Goal: Task Accomplishment & Management: Use online tool/utility

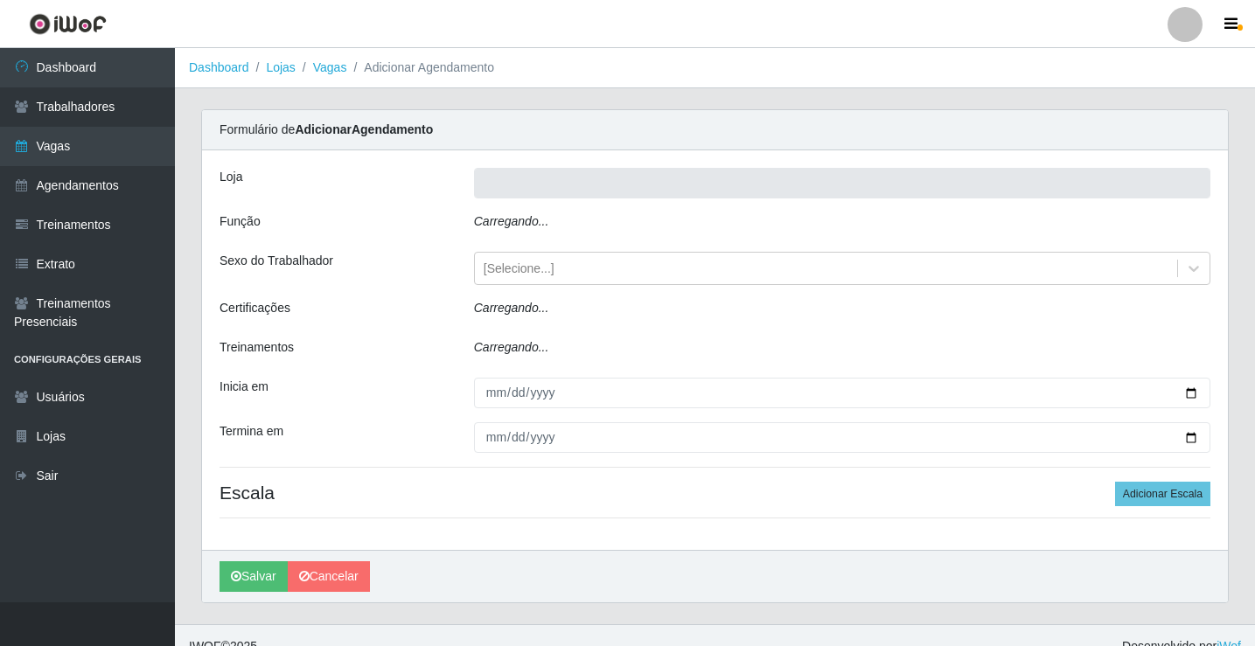
type input "Rede Econômico - Prata"
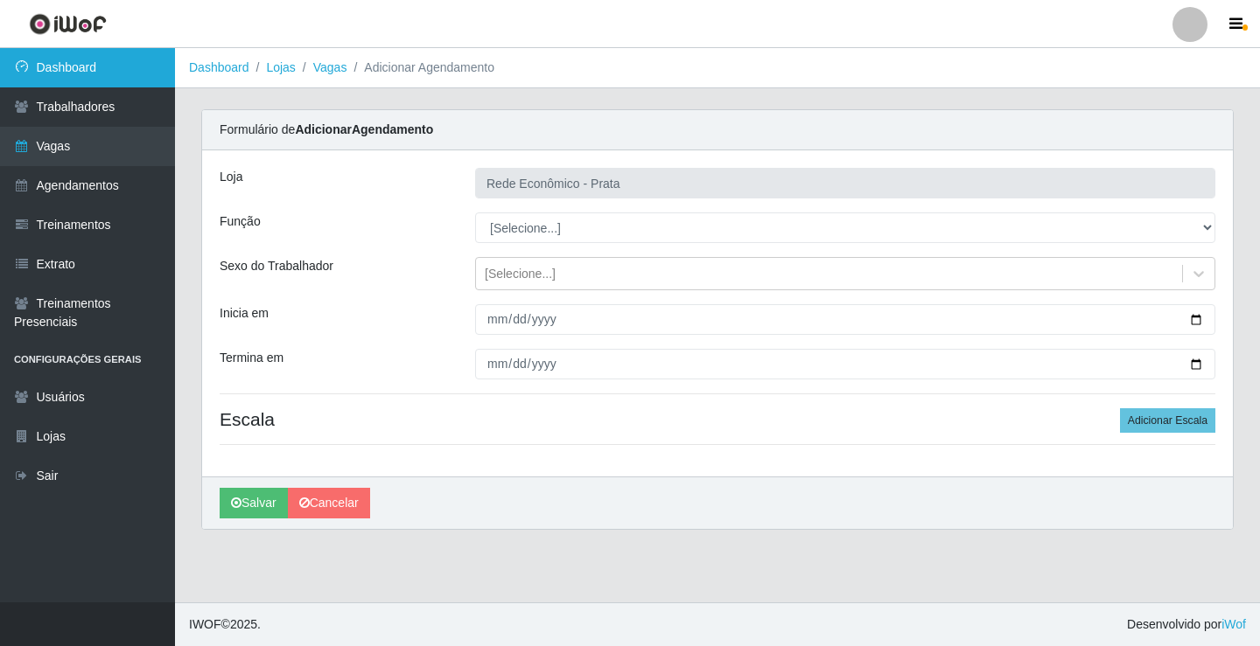
click at [118, 56] on link "Dashboard" at bounding box center [87, 67] width 175 height 39
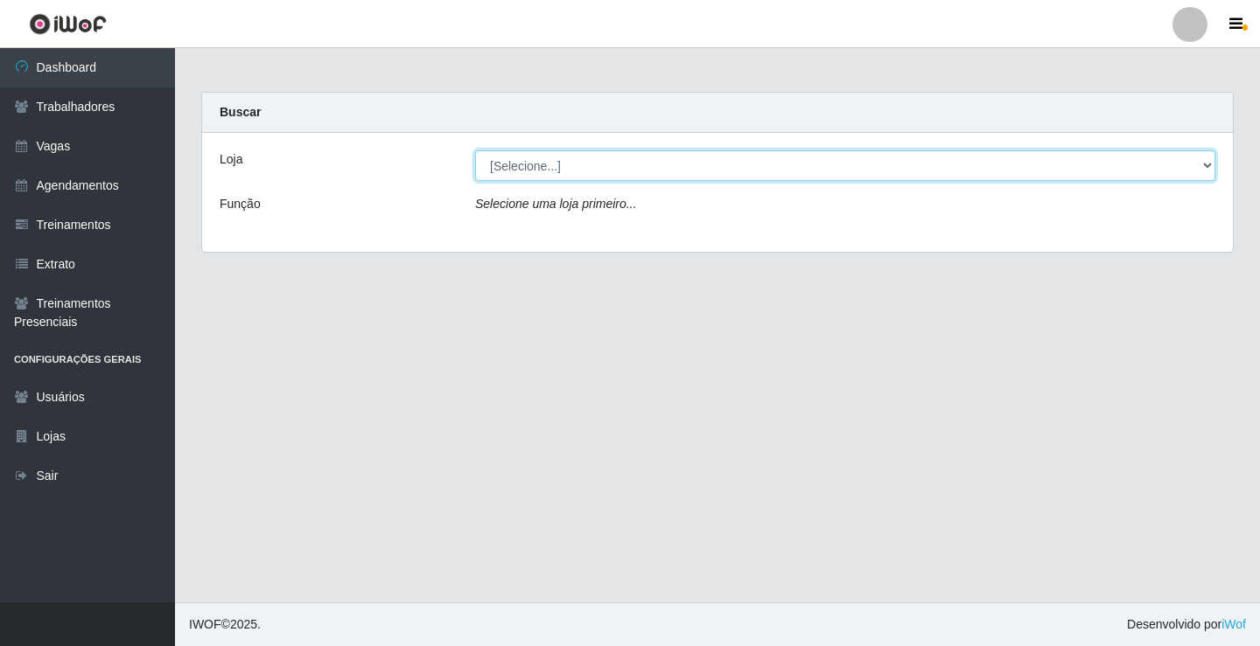
click at [1209, 171] on select "[Selecione...] Rede Econômico - Prata" at bounding box center [845, 165] width 740 height 31
select select "192"
click at [475, 150] on select "[Selecione...] Rede Econômico - Prata" at bounding box center [845, 165] width 740 height 31
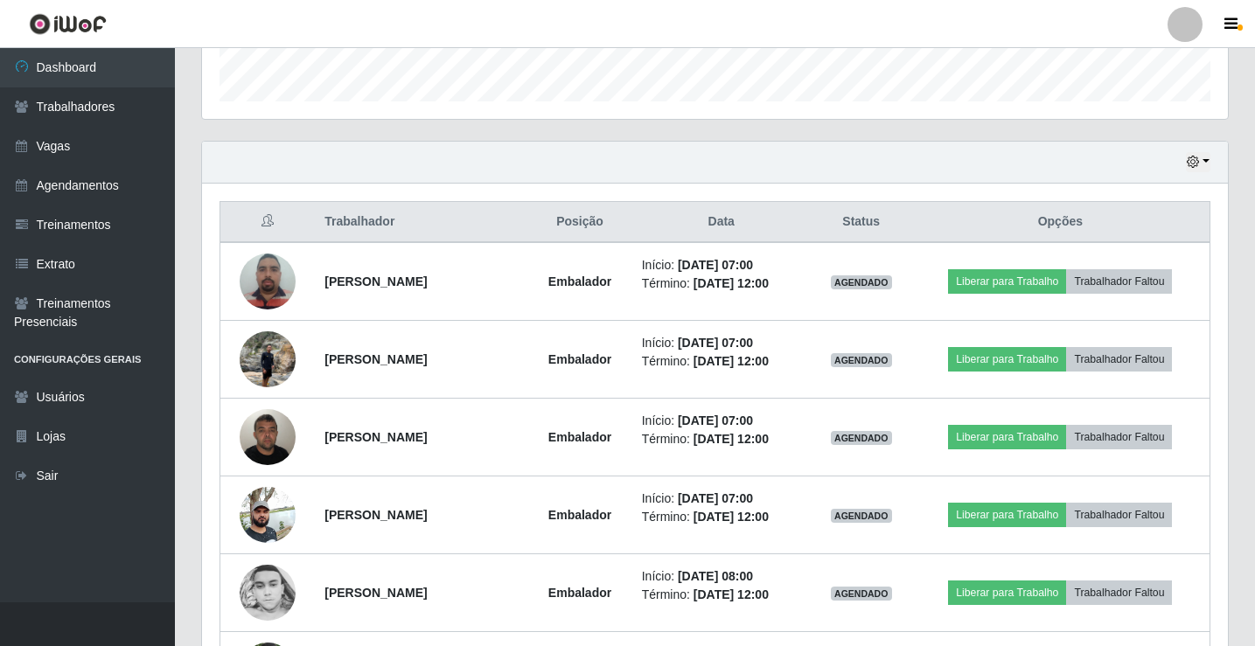
scroll to position [525, 0]
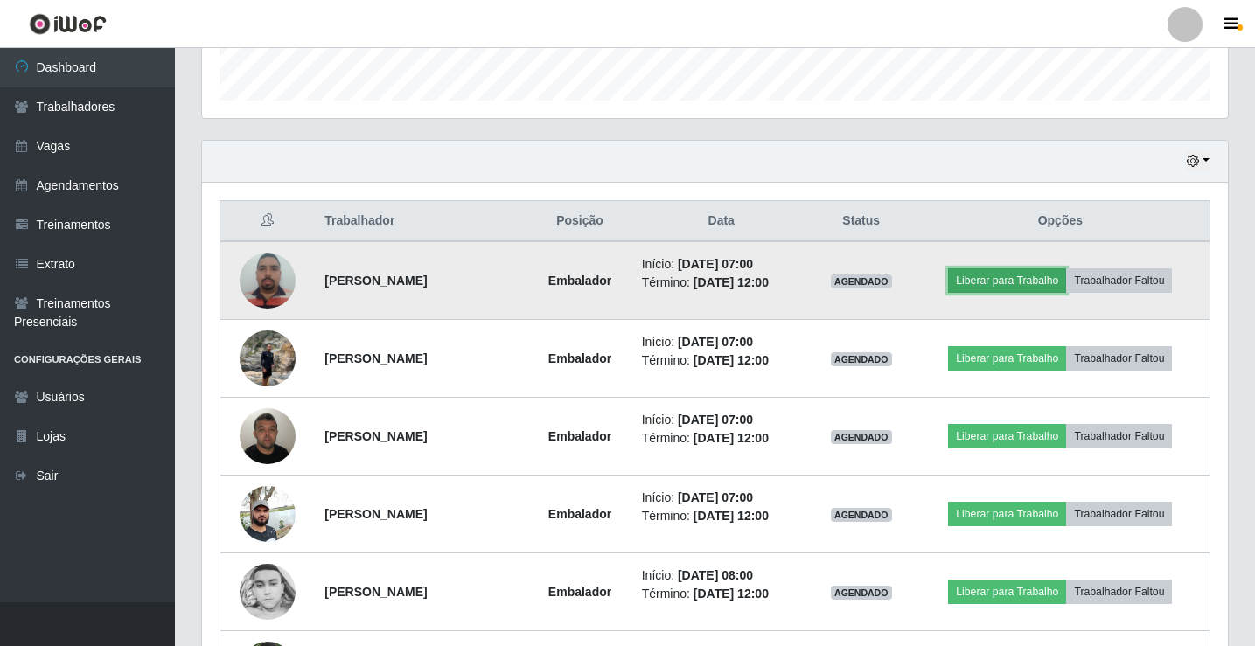
click at [1012, 283] on button "Liberar para Trabalho" at bounding box center [1007, 281] width 118 height 24
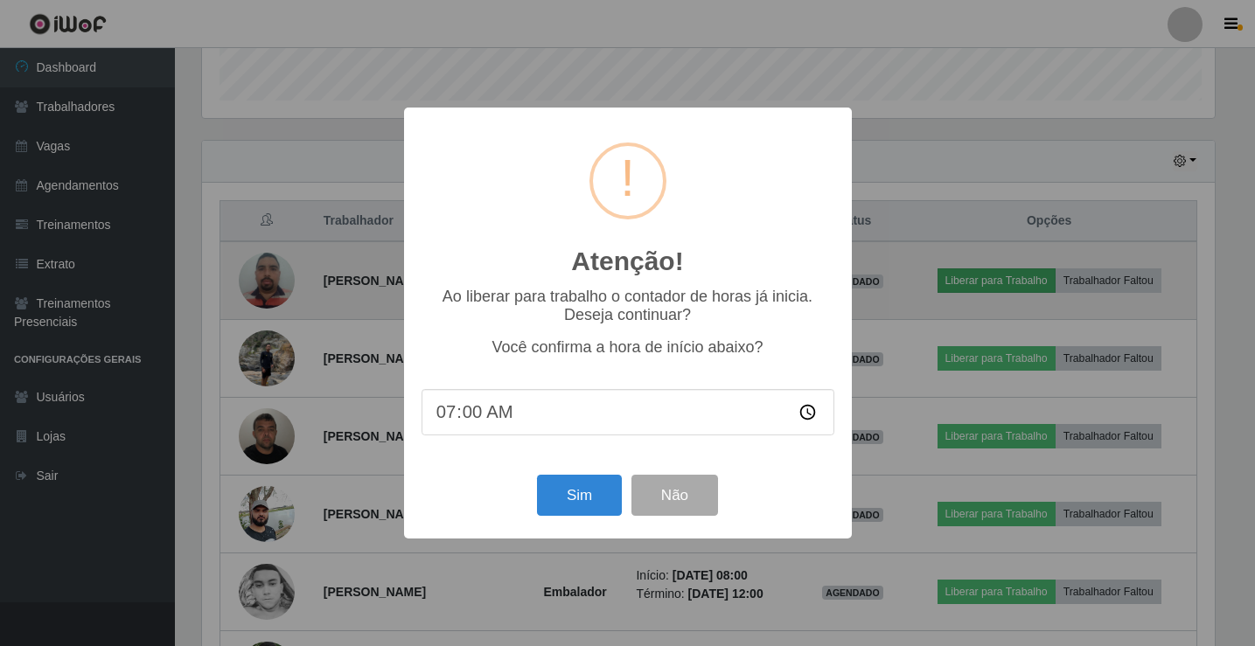
scroll to position [363, 1017]
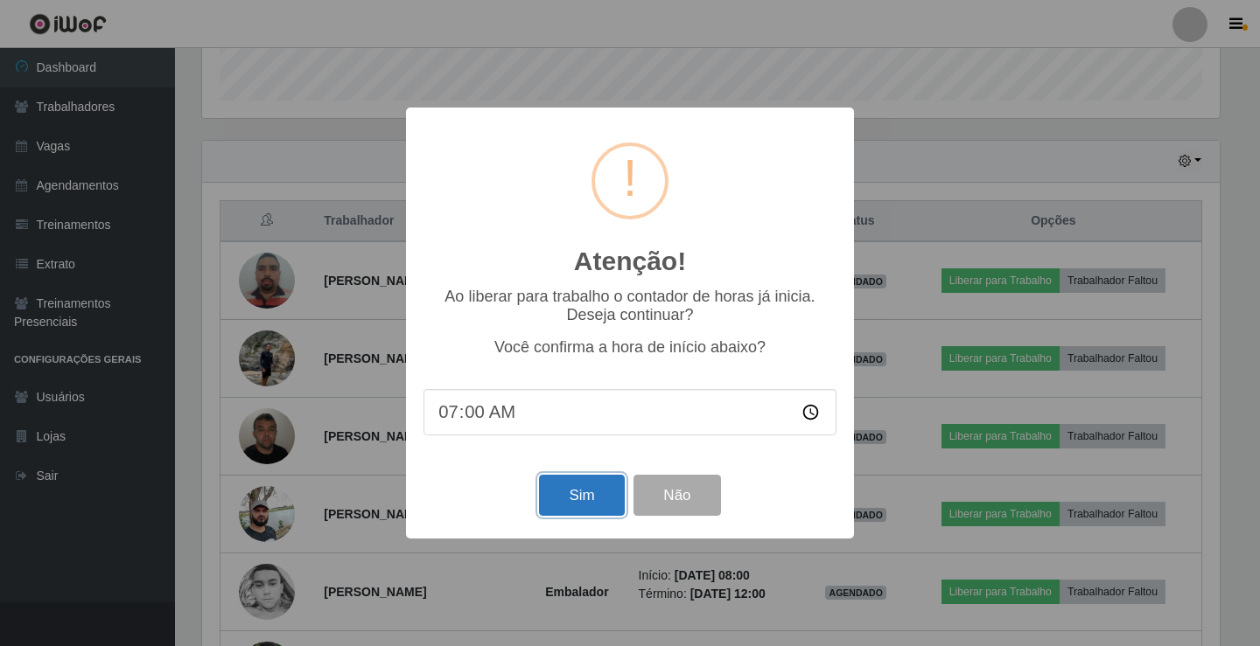
click at [602, 496] on button "Sim" at bounding box center [581, 495] width 85 height 41
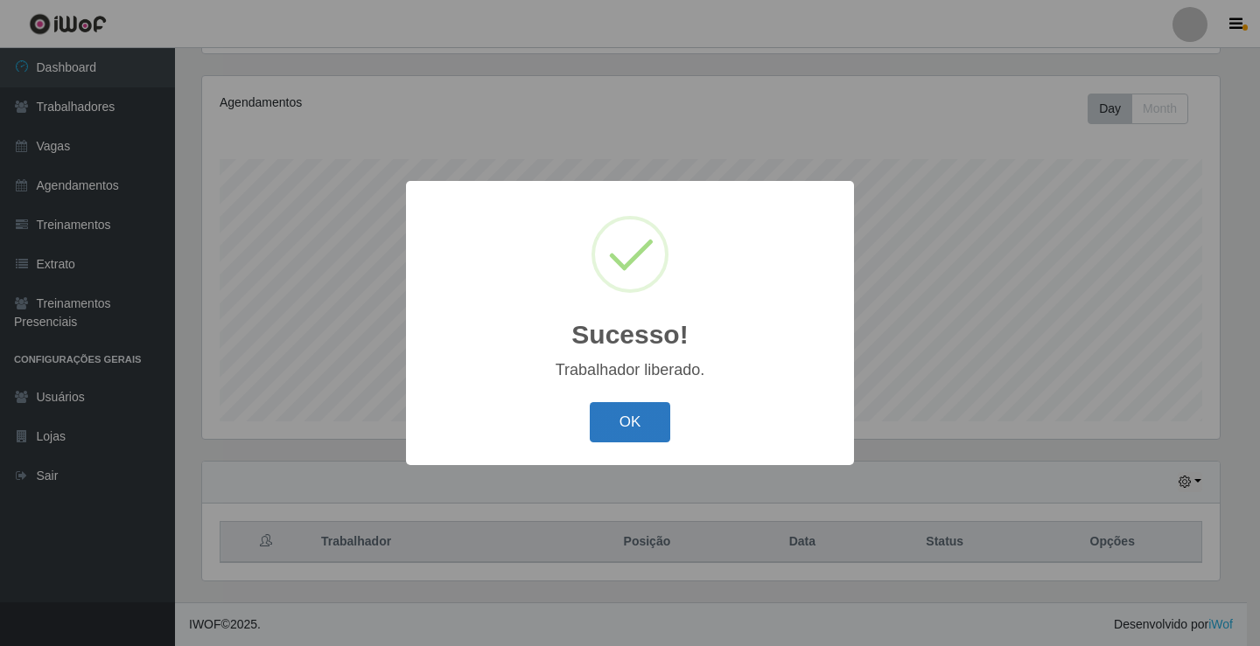
click at [632, 428] on button "OK" at bounding box center [630, 422] width 81 height 41
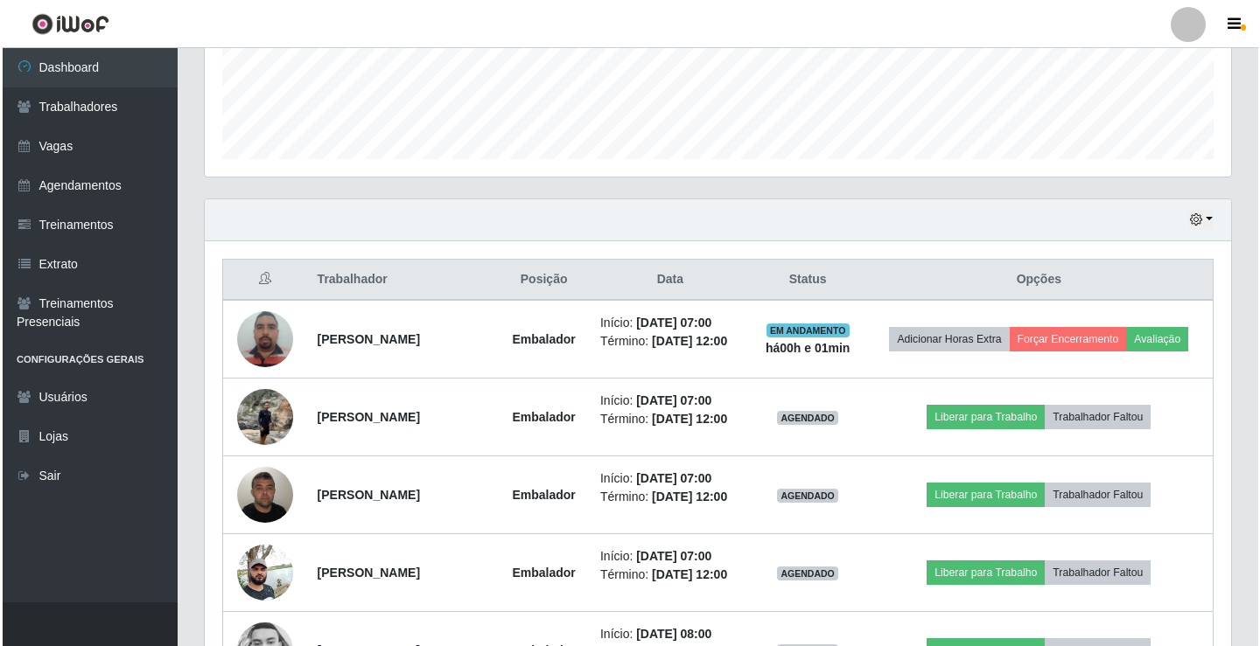
scroll to position [641, 0]
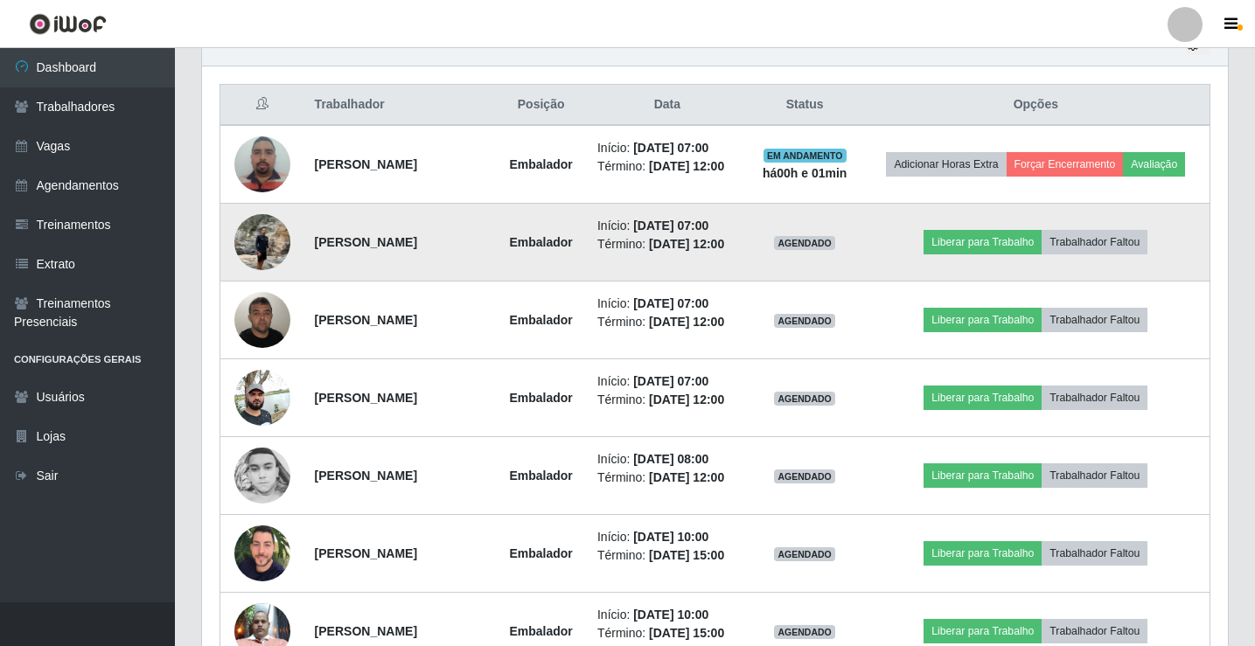
click at [257, 247] on img at bounding box center [262, 242] width 56 height 74
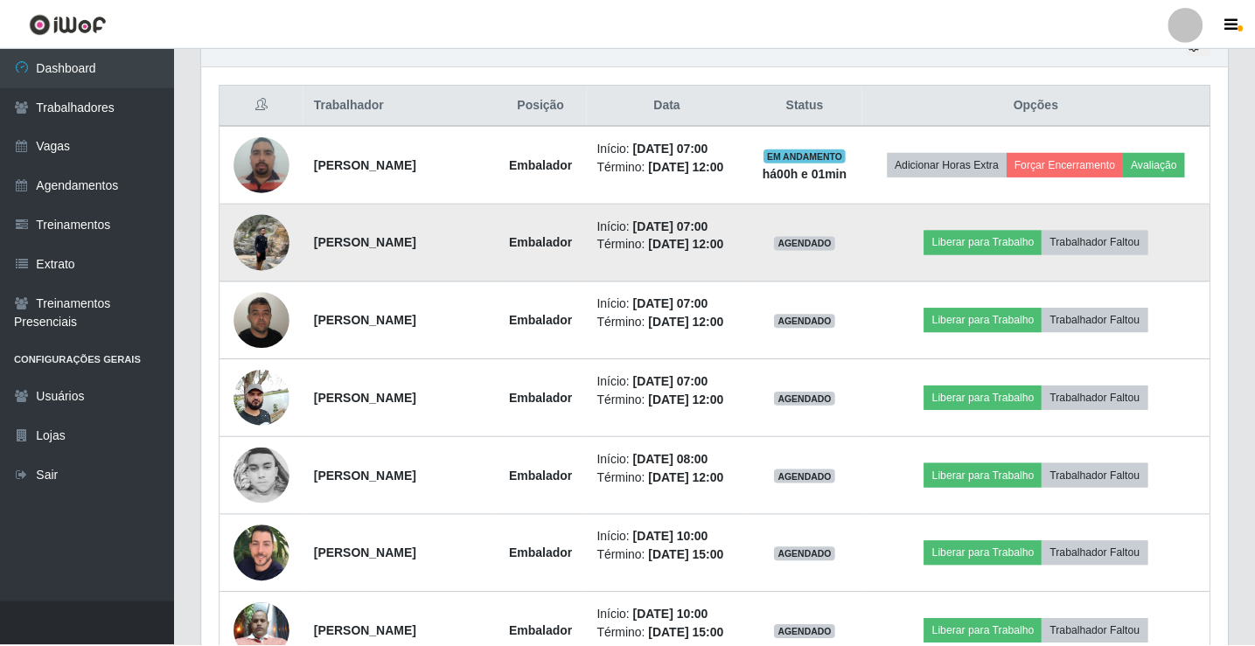
scroll to position [363, 1017]
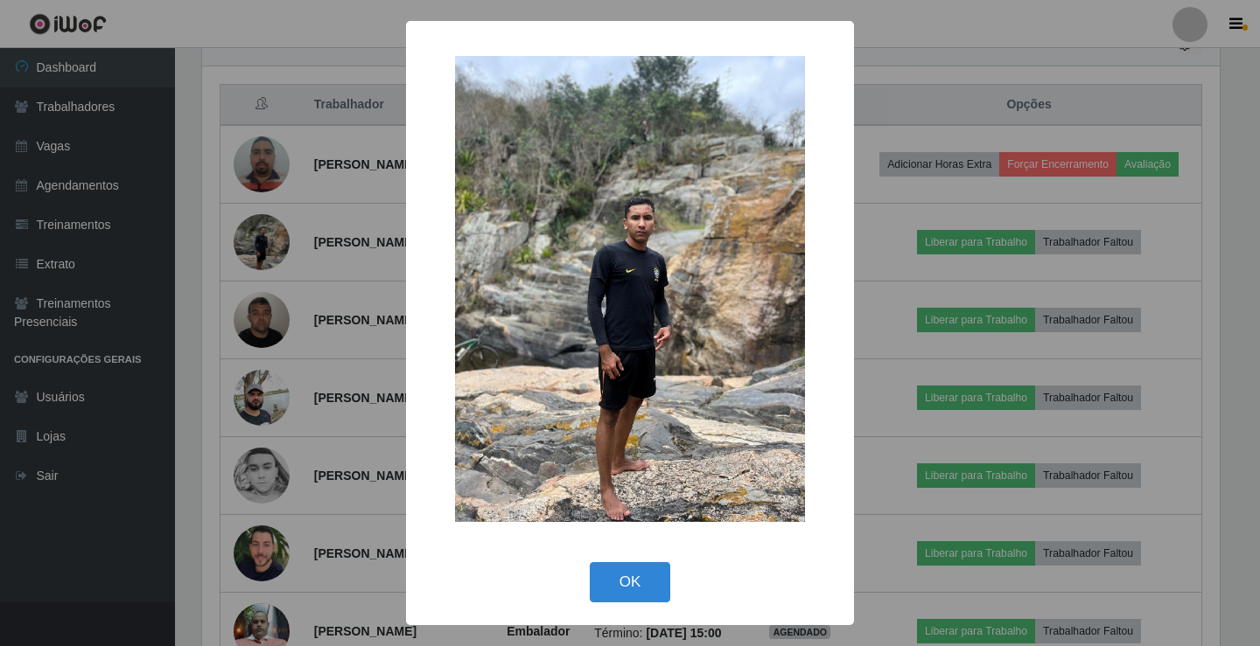
click at [870, 493] on div "× OK Cancel" at bounding box center [630, 323] width 1260 height 646
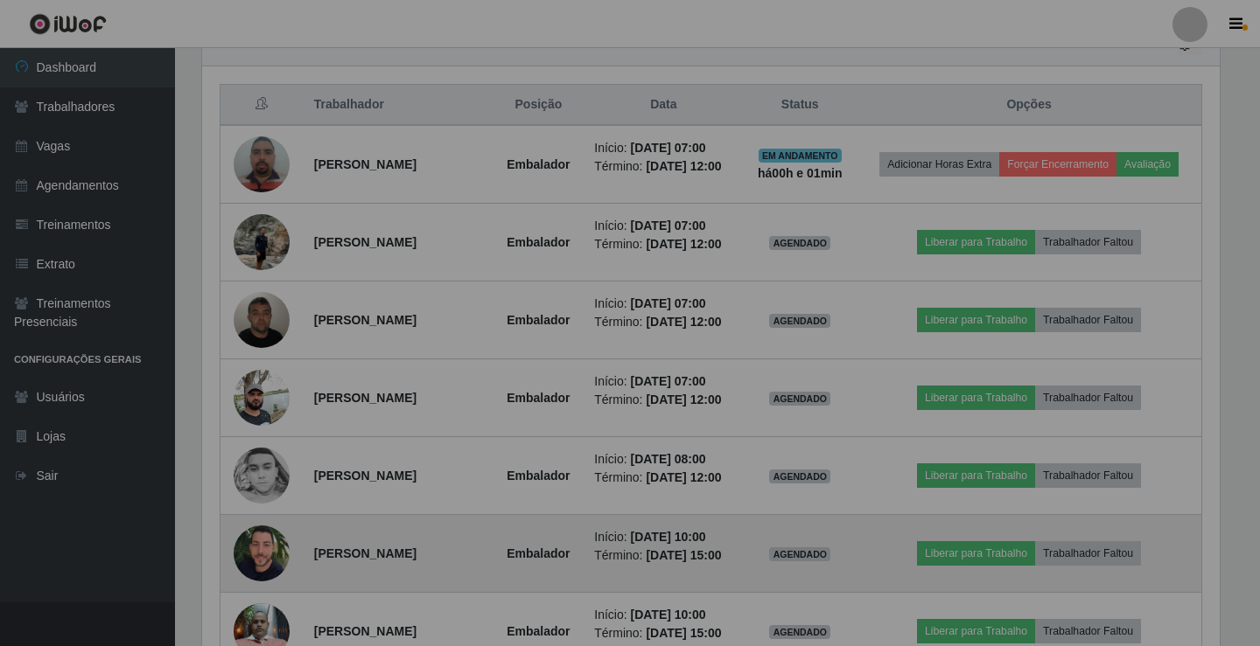
scroll to position [363, 1026]
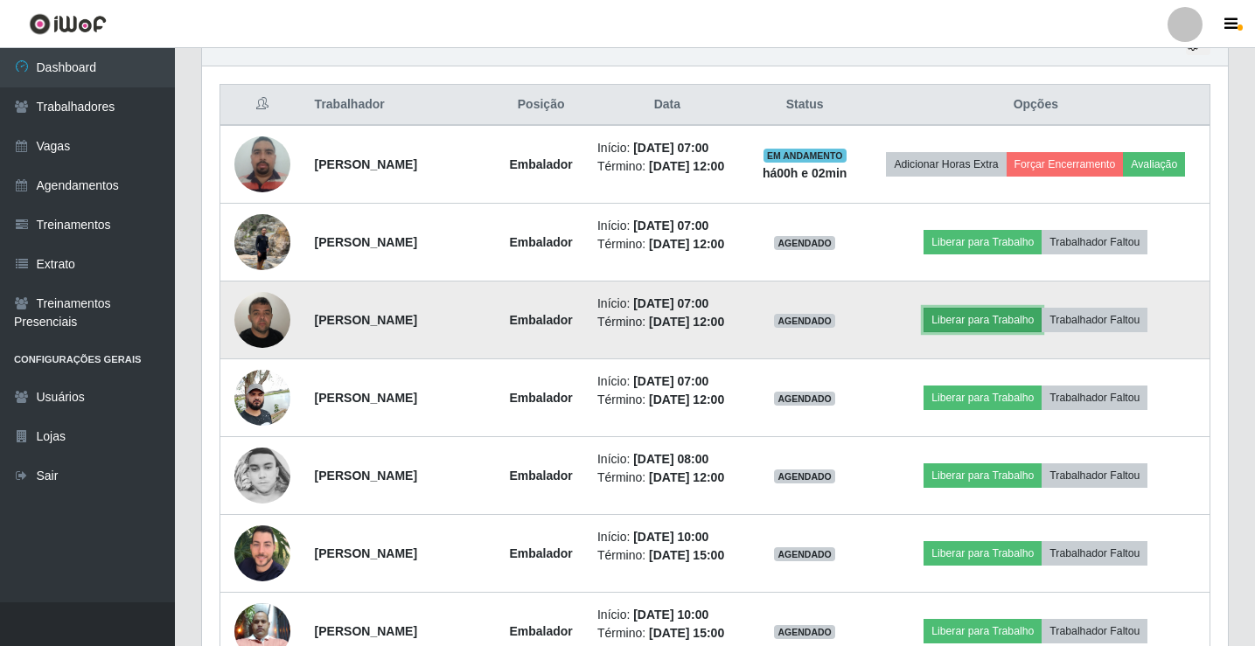
click at [1001, 319] on button "Liberar para Trabalho" at bounding box center [983, 320] width 118 height 24
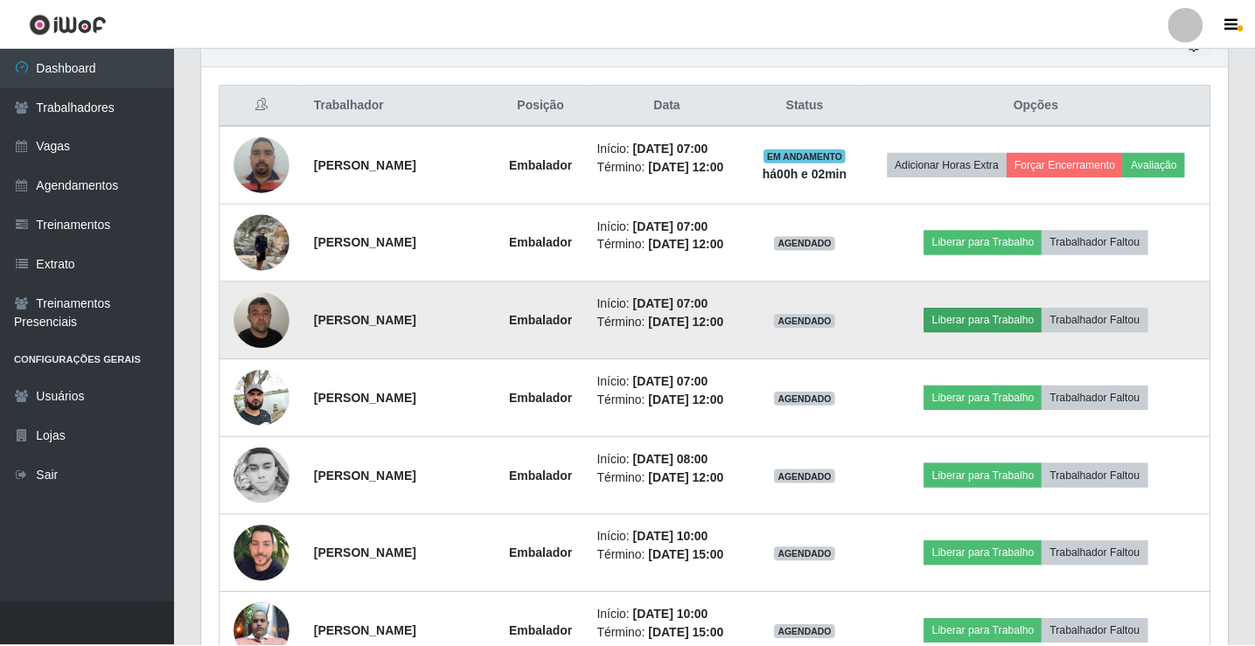
scroll to position [363, 1017]
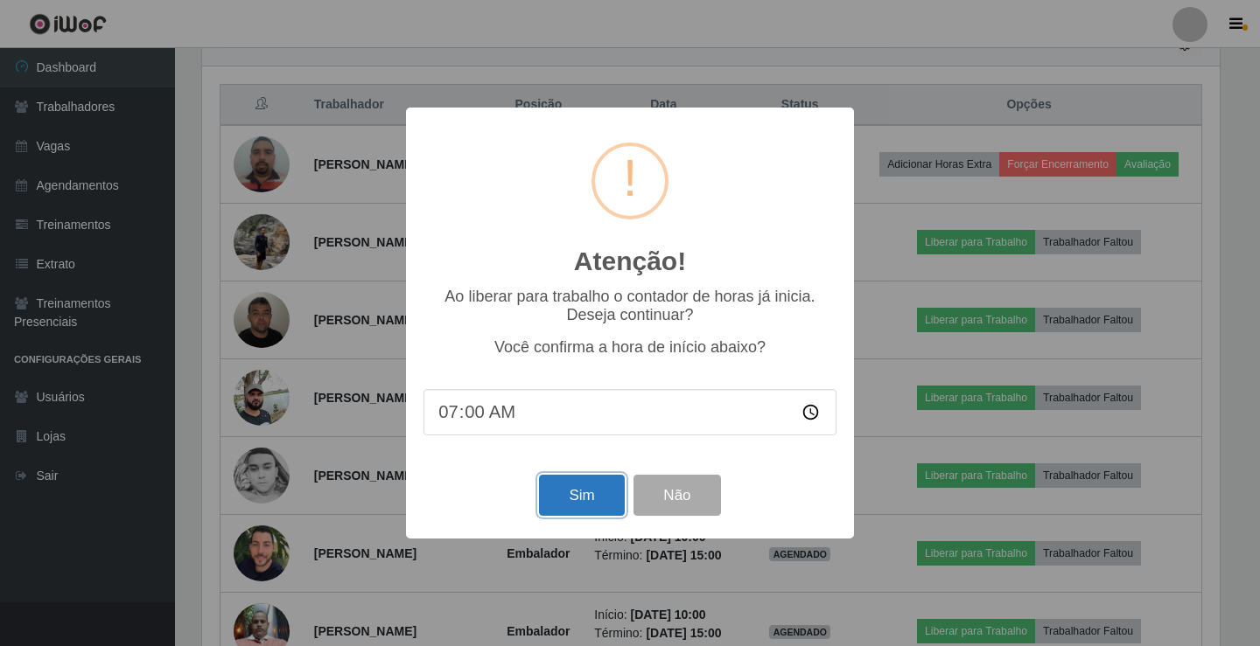
click at [596, 506] on button "Sim" at bounding box center [581, 495] width 85 height 41
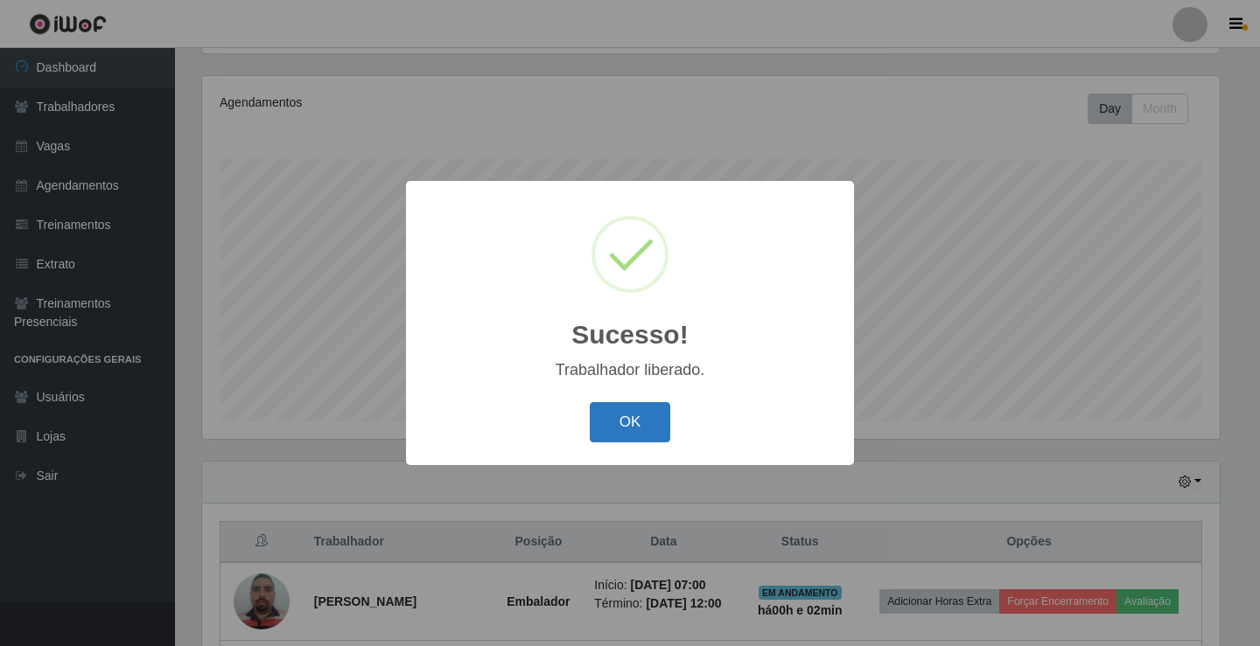
click at [650, 435] on button "OK" at bounding box center [630, 422] width 81 height 41
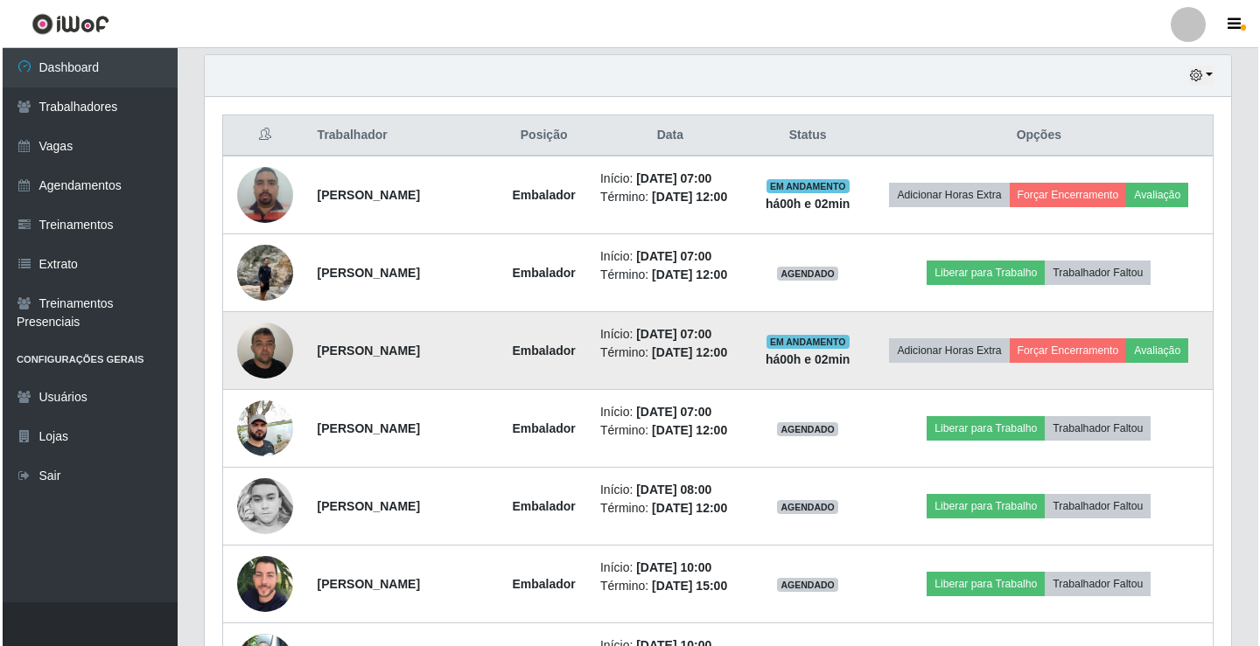
scroll to position [641, 0]
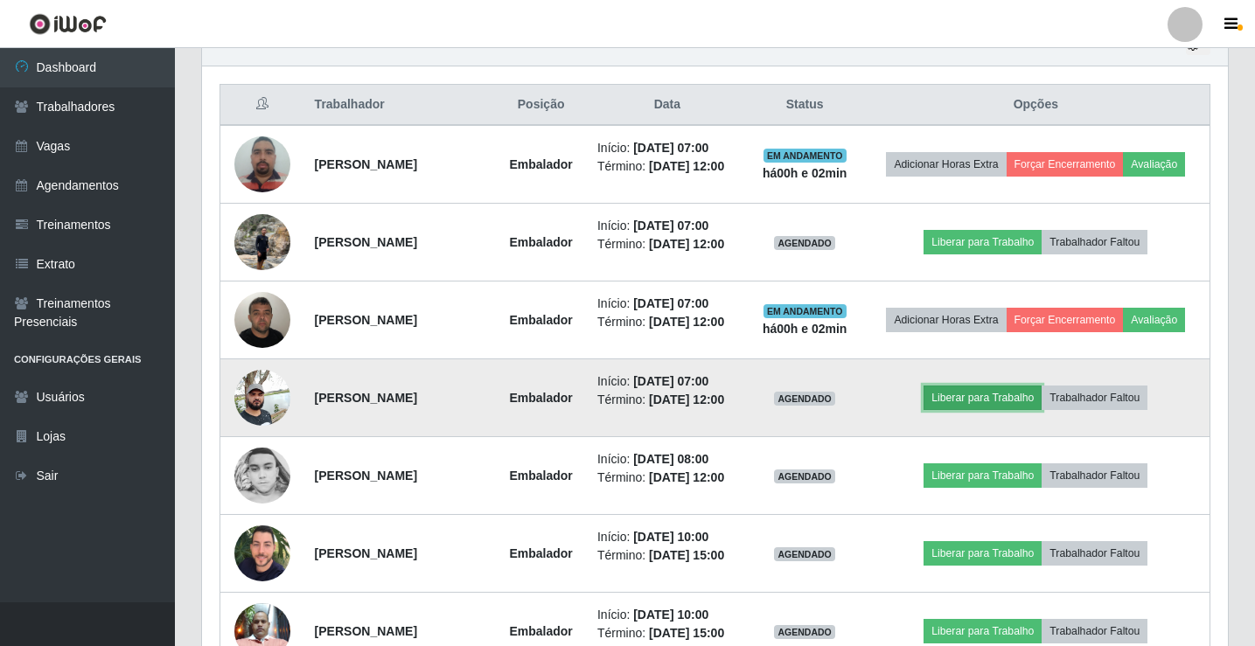
click at [971, 404] on button "Liberar para Trabalho" at bounding box center [983, 398] width 118 height 24
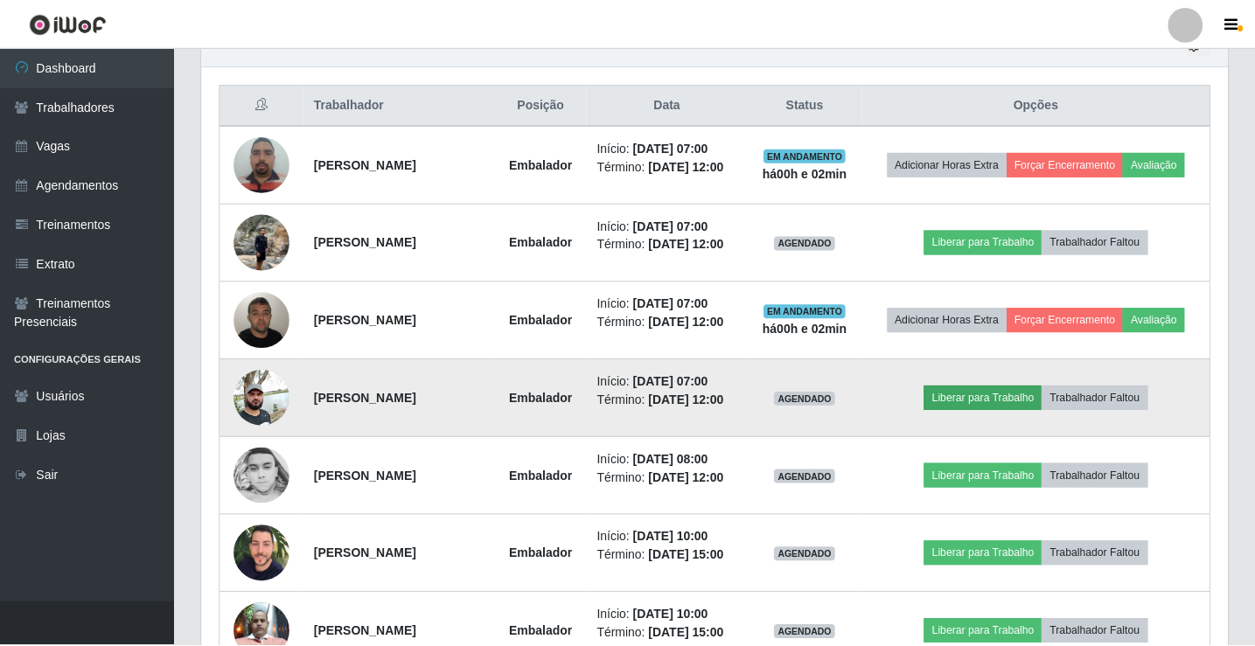
scroll to position [363, 1017]
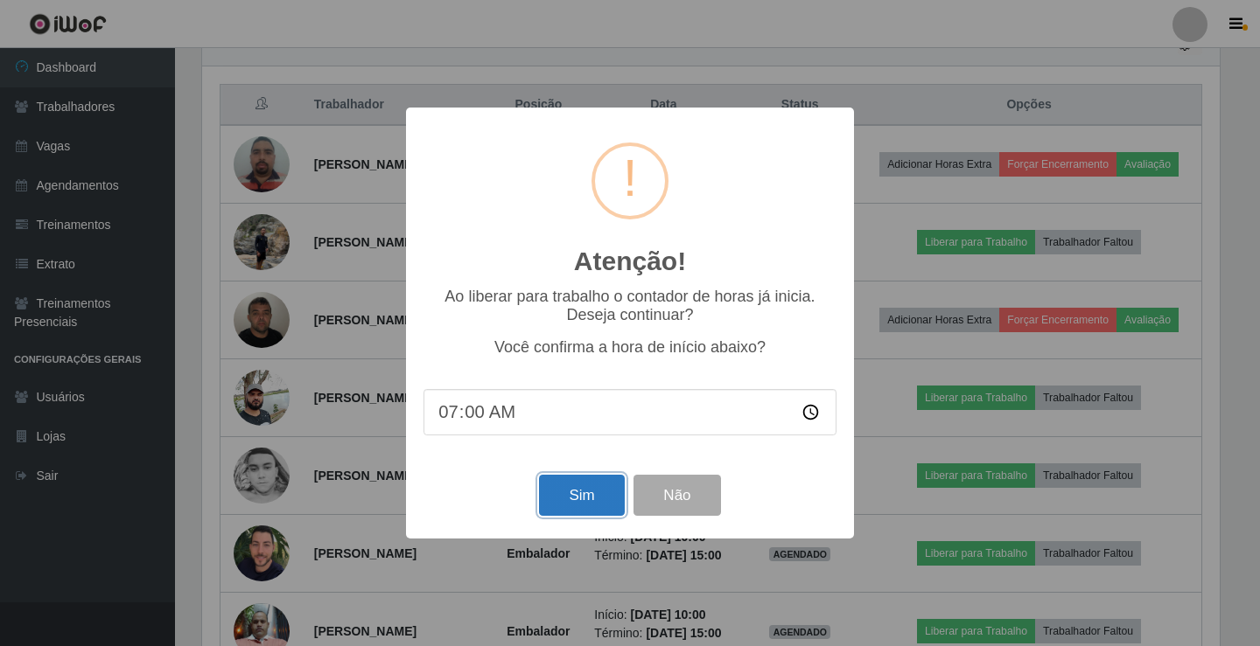
click at [583, 508] on button "Sim" at bounding box center [581, 495] width 85 height 41
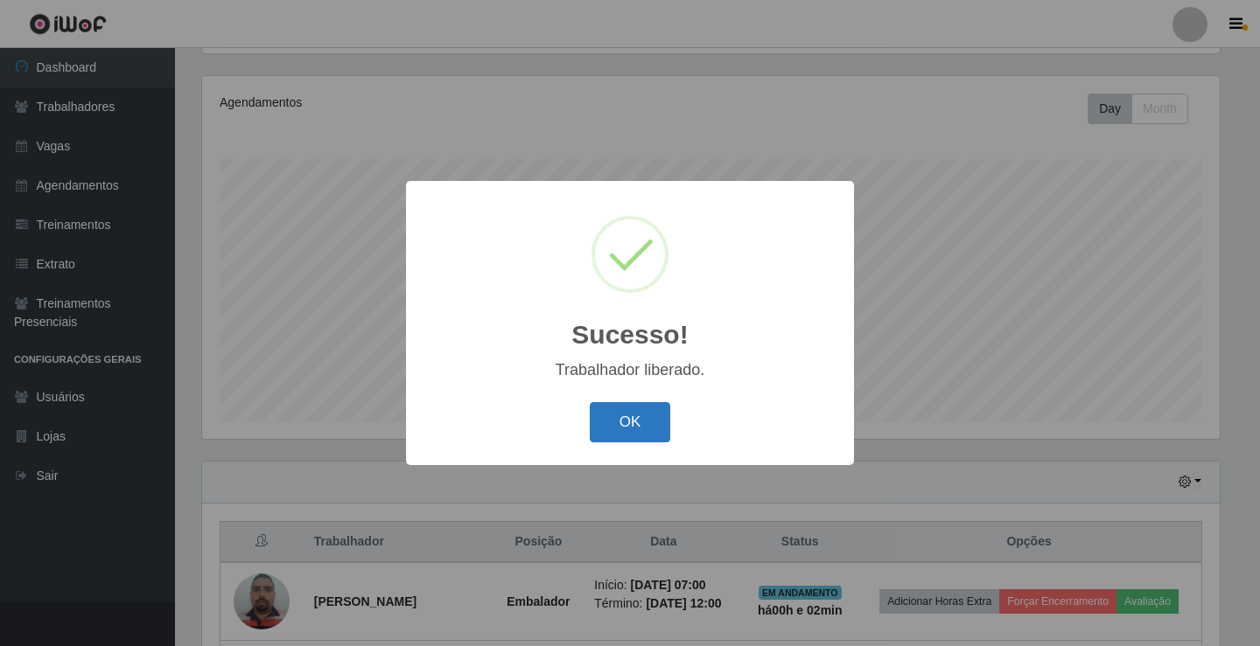
click at [619, 439] on button "OK" at bounding box center [630, 422] width 81 height 41
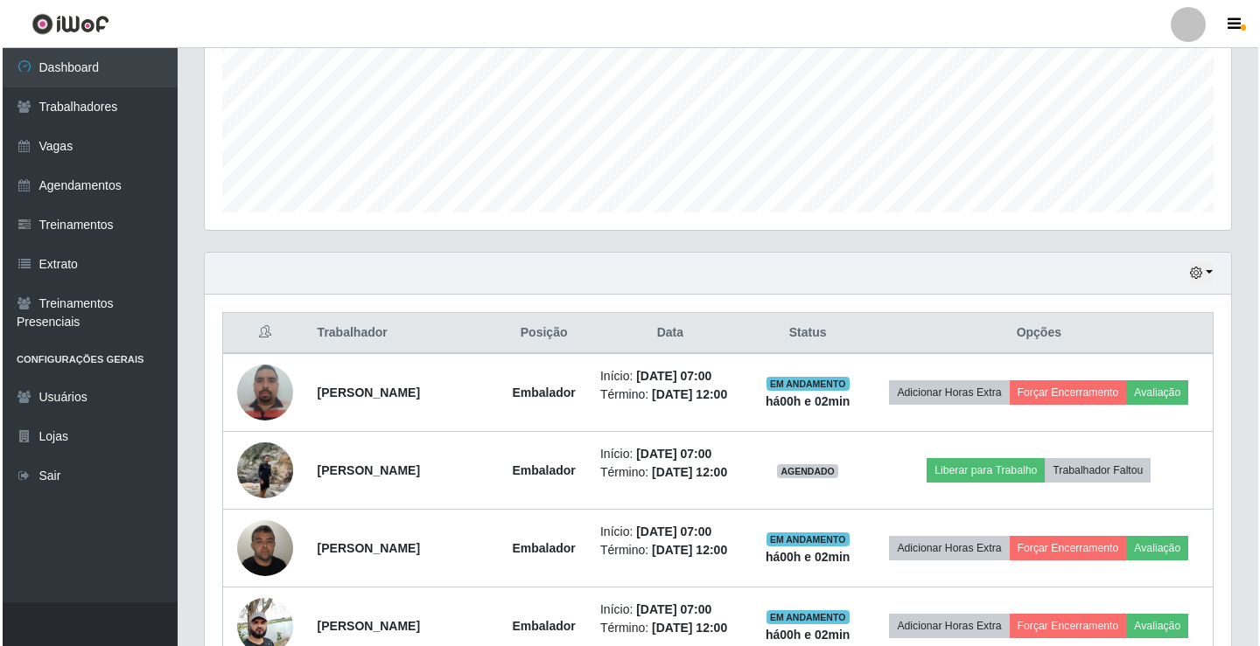
scroll to position [554, 0]
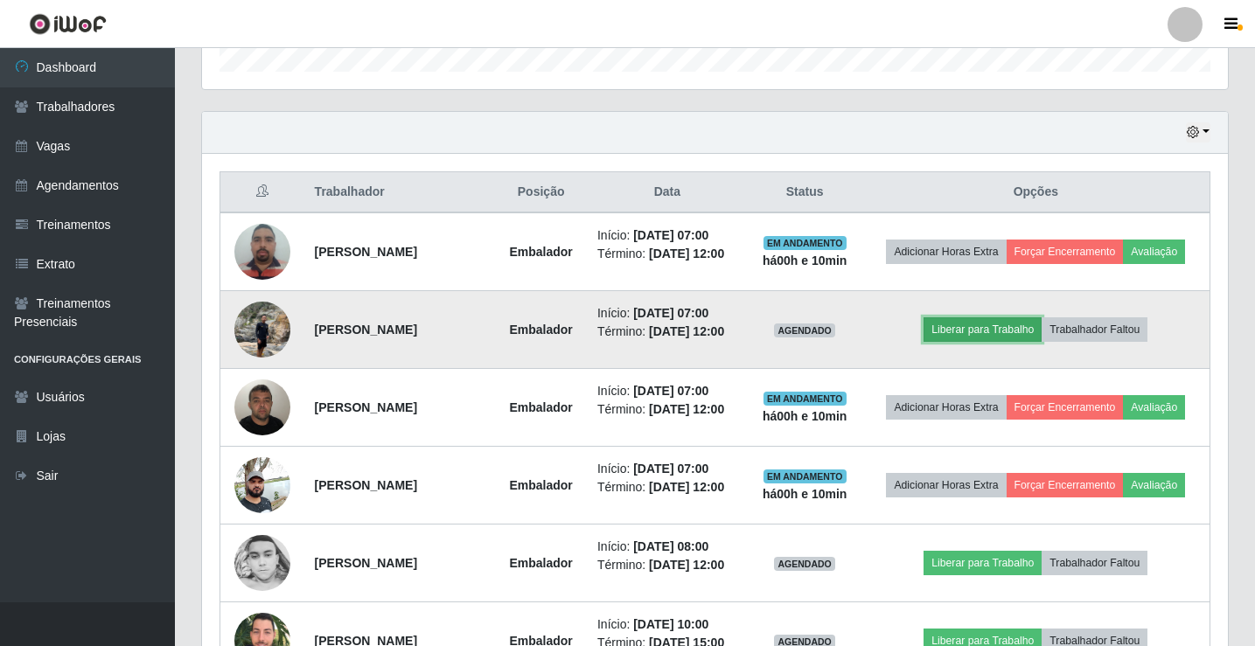
click at [1004, 327] on button "Liberar para Trabalho" at bounding box center [983, 330] width 118 height 24
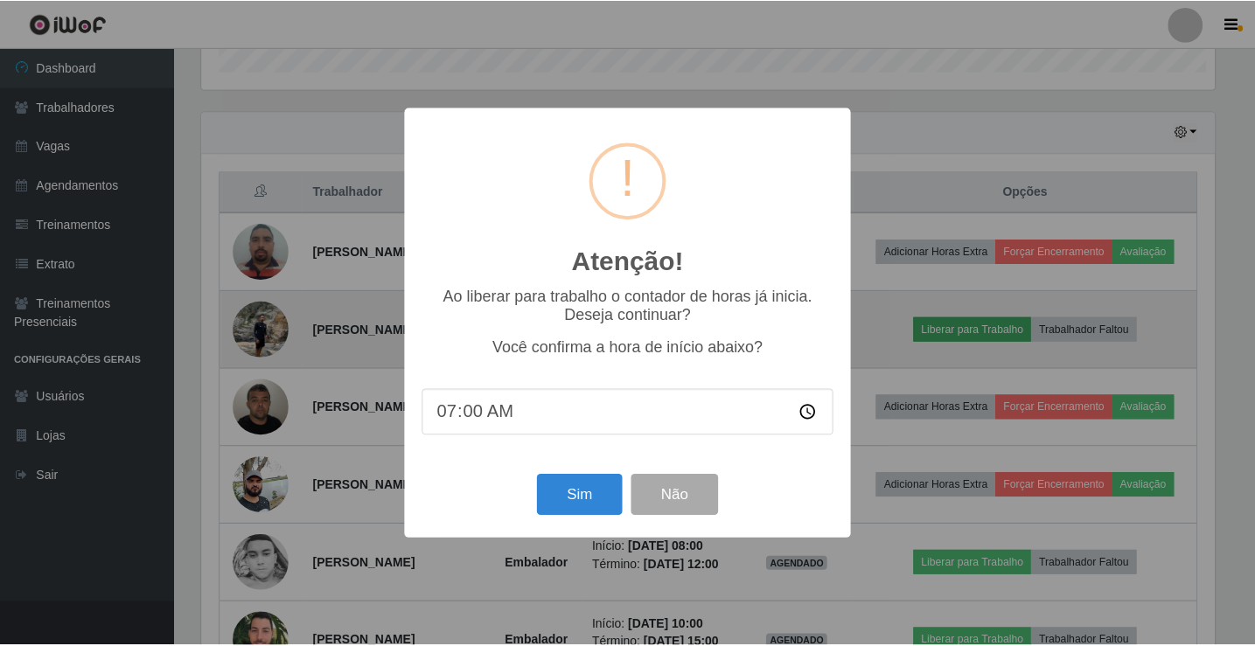
scroll to position [363, 1017]
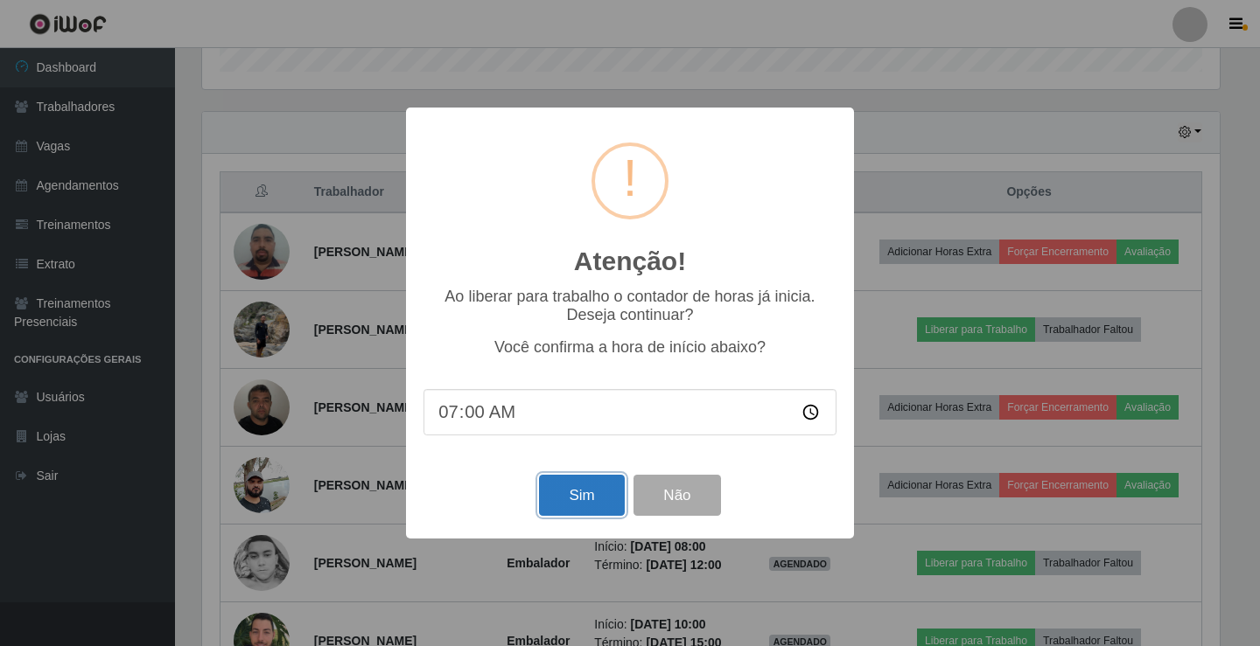
click at [591, 496] on button "Sim" at bounding box center [581, 495] width 85 height 41
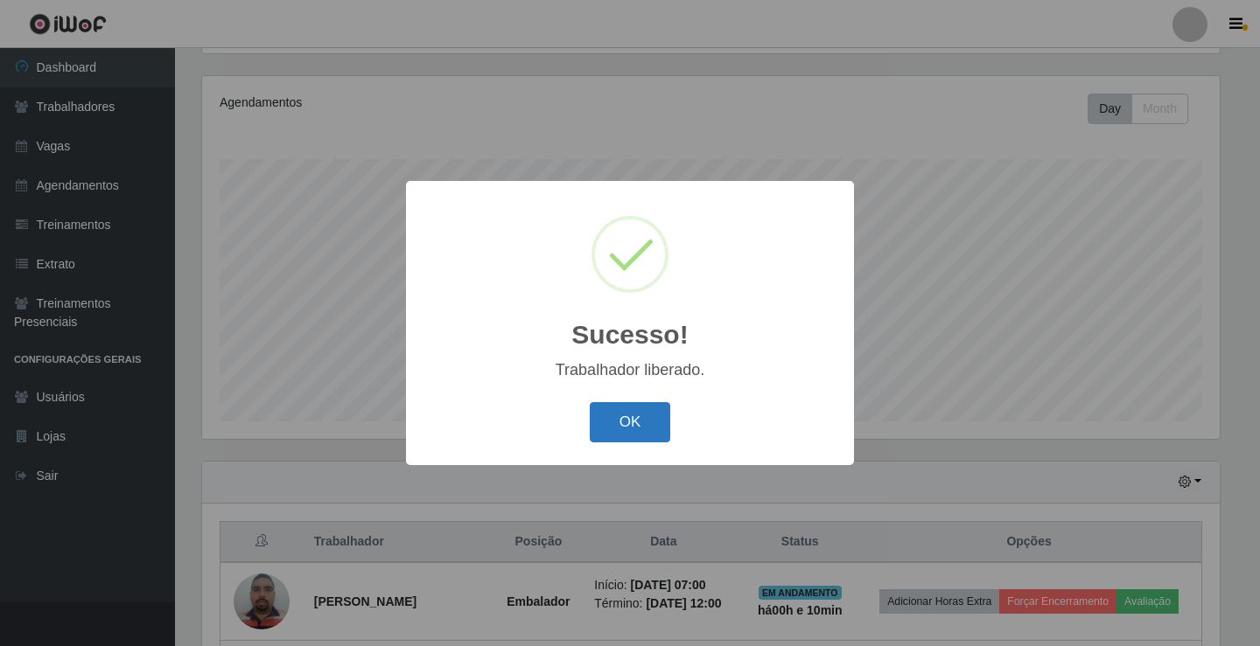
click at [653, 422] on button "OK" at bounding box center [630, 422] width 81 height 41
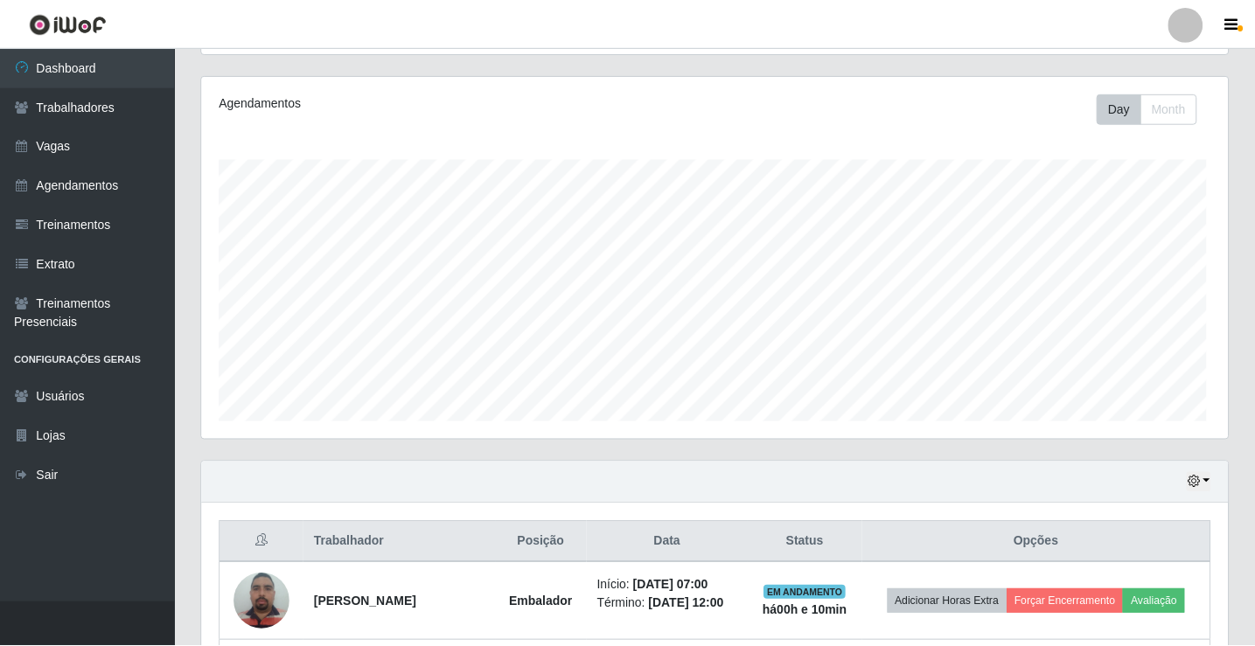
scroll to position [363, 1026]
